Goal: Find specific page/section: Find specific page/section

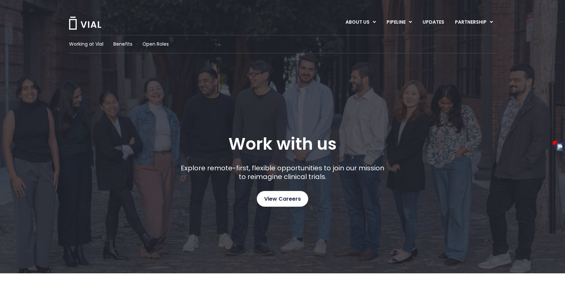
click at [286, 199] on span "View Careers" at bounding box center [282, 199] width 37 height 9
